Goal: Task Accomplishment & Management: Manage account settings

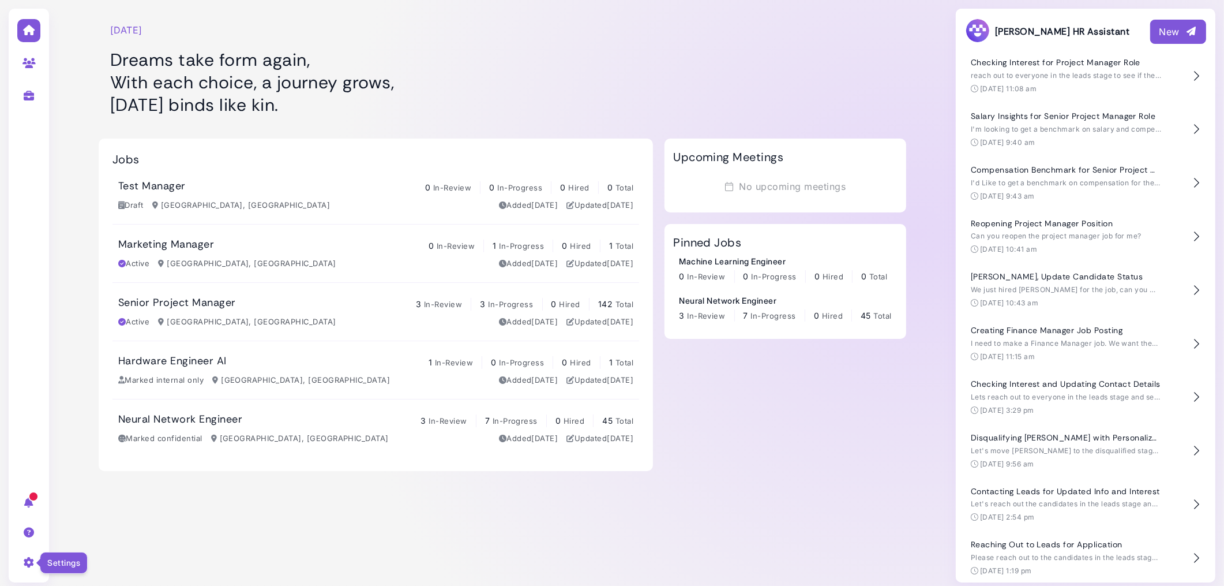
click at [32, 567] on icon at bounding box center [29, 562] width 13 height 10
click at [111, 480] on link "User settings" at bounding box center [128, 482] width 120 height 16
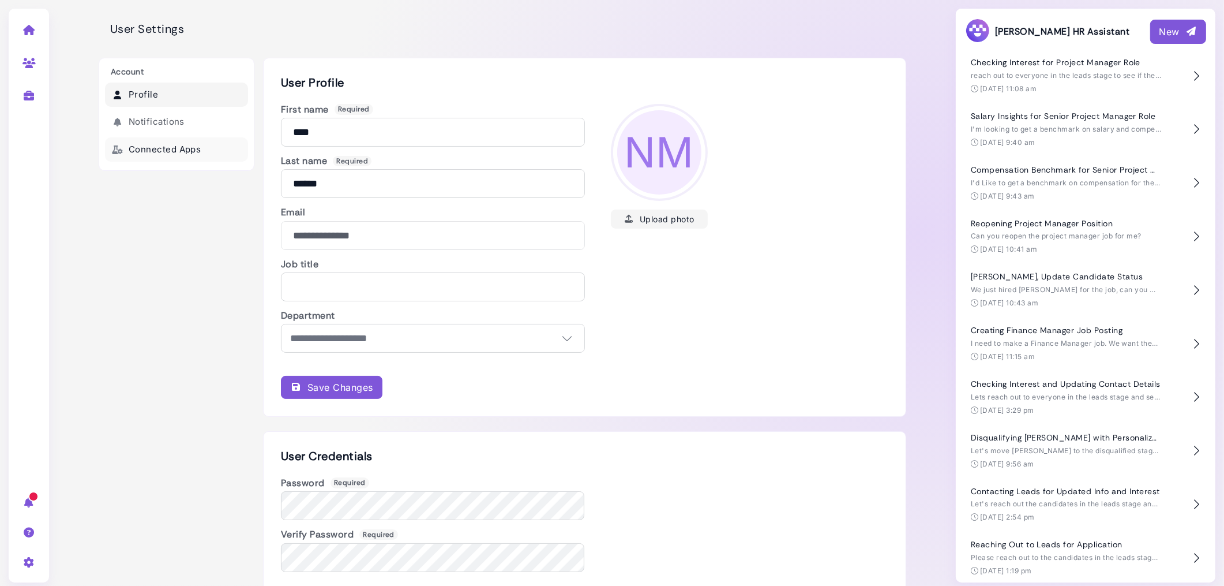
click at [211, 154] on link "Connected Apps" at bounding box center [176, 149] width 143 height 25
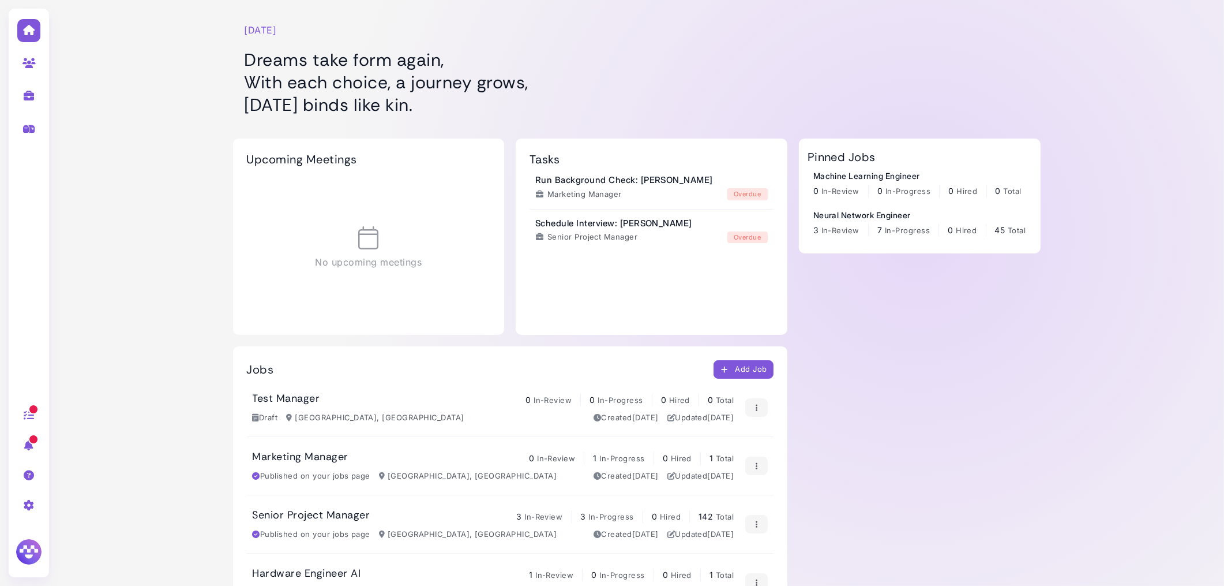
click at [959, 406] on div "Pinned Jobs Machine Learning Engineer 0 In-Review 0 In-Progress 0 Hired 0 Total…" at bounding box center [920, 410] width 242 height 545
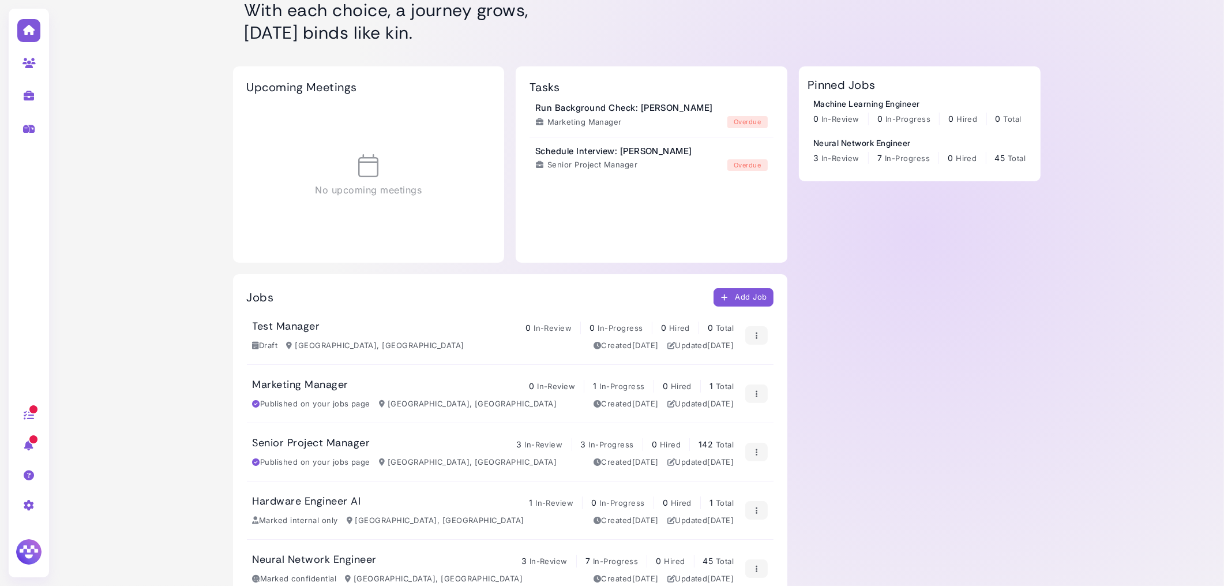
scroll to position [73, 0]
click at [349, 384] on div "Marketing Manager 0 In-Review 1 In-Progress 0 Hired 1 Total" at bounding box center [494, 384] width 482 height 14
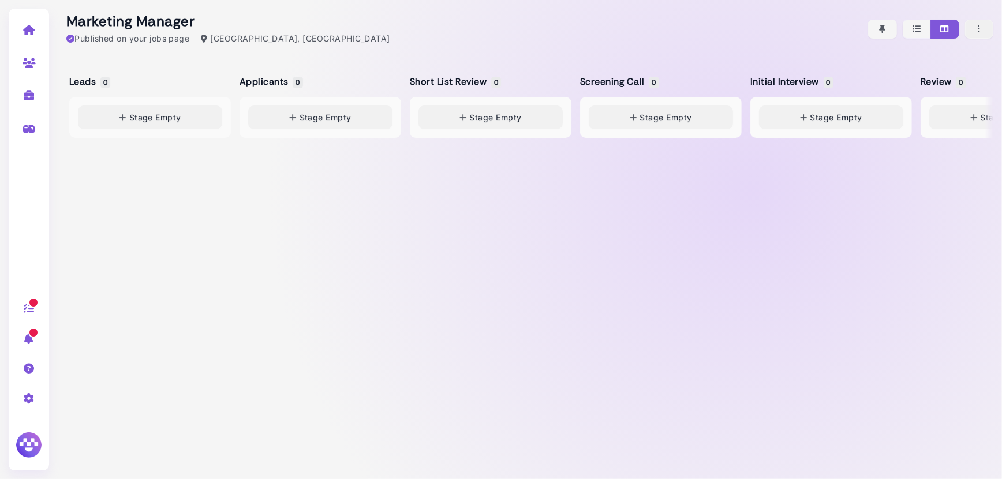
click at [981, 28] on icon "button" at bounding box center [979, 29] width 10 height 12
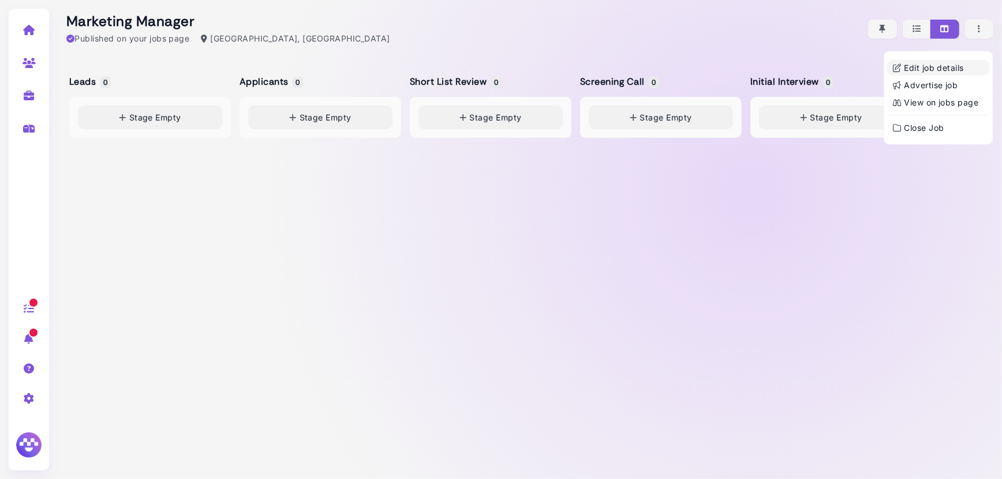
click at [944, 70] on link "Edit job details" at bounding box center [938, 68] width 103 height 16
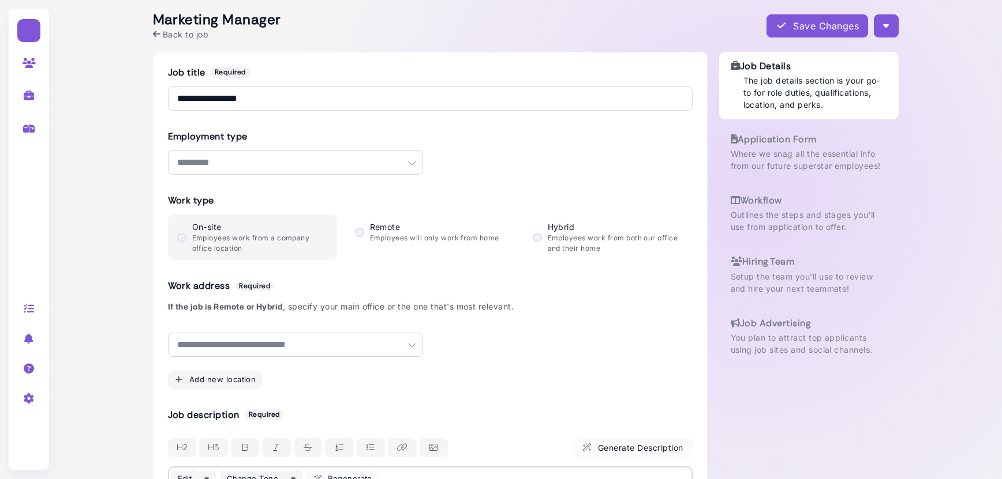
select select "********"
select select "**********"
click at [797, 323] on h3 "Job Advertising" at bounding box center [808, 323] width 156 height 11
